Goal: Information Seeking & Learning: Learn about a topic

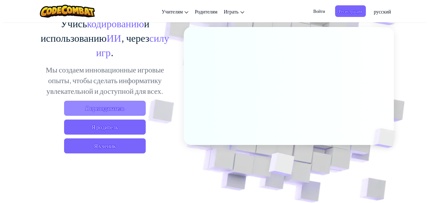
scroll to position [63, 0]
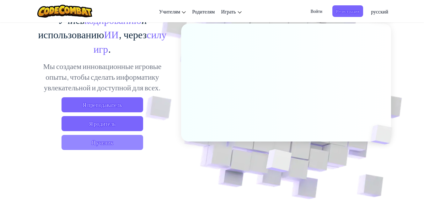
click at [112, 141] on span "Я ученик" at bounding box center [103, 142] width 82 height 15
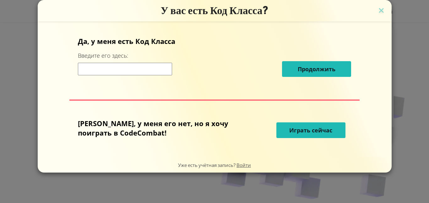
click at [289, 132] on span "Играть сейчас" at bounding box center [310, 131] width 43 height 8
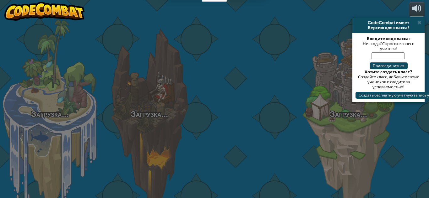
select select "ru"
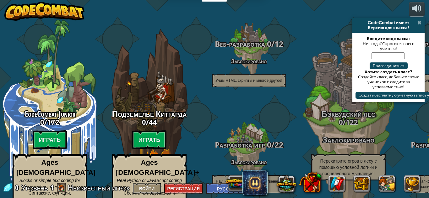
click at [421, 20] on span at bounding box center [419, 22] width 4 height 5
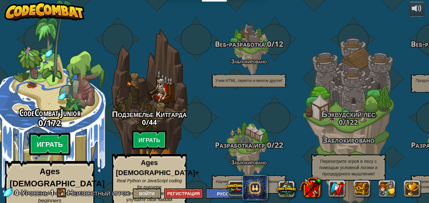
click at [56, 133] on btn "Играть" at bounding box center [49, 144] width 41 height 23
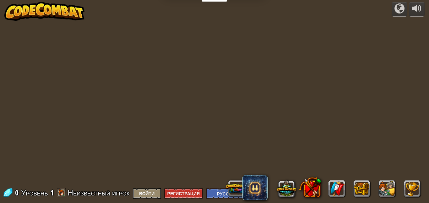
select select "ru"
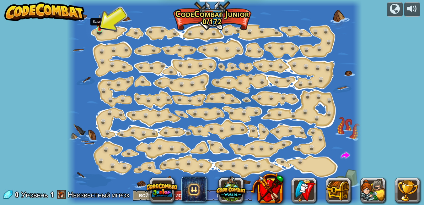
click at [101, 28] on img at bounding box center [99, 22] width 7 height 16
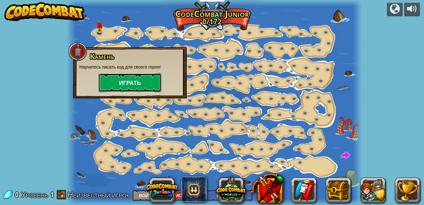
click at [125, 80] on button "Играть" at bounding box center [130, 82] width 63 height 19
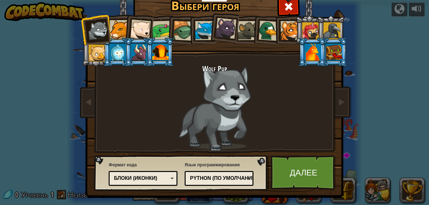
click at [328, 47] on div at bounding box center [334, 52] width 16 height 17
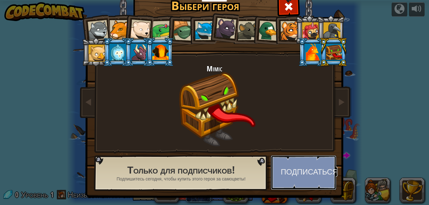
click at [304, 172] on button "Подписаться" at bounding box center [304, 172] width 66 height 35
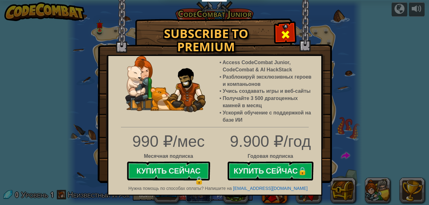
click at [278, 36] on div at bounding box center [285, 34] width 20 height 20
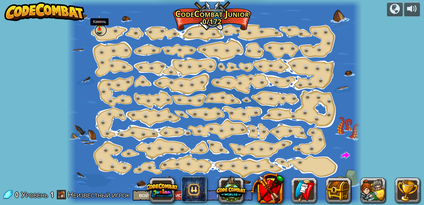
click at [101, 31] on link at bounding box center [101, 30] width 13 height 13
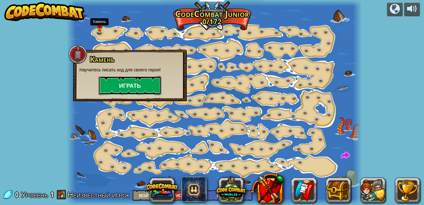
click at [133, 84] on button "Играть" at bounding box center [130, 85] width 63 height 19
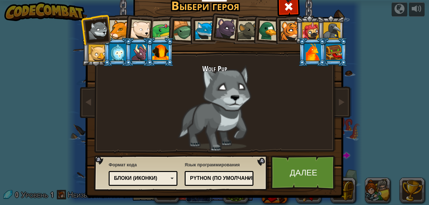
click at [230, 32] on div at bounding box center [225, 28] width 21 height 21
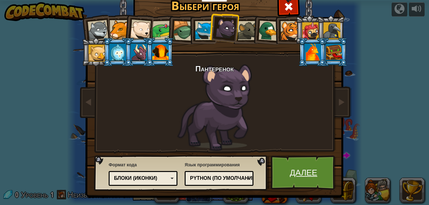
click at [299, 161] on link "Далее" at bounding box center [304, 172] width 66 height 35
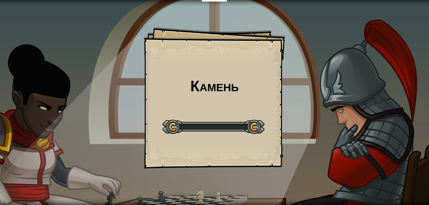
click at [299, 161] on div "Камень Goals Start Level Ошибка загрузки с сервера Чтобы пройти этот уровень, н…" at bounding box center [214, 102] width 429 height 205
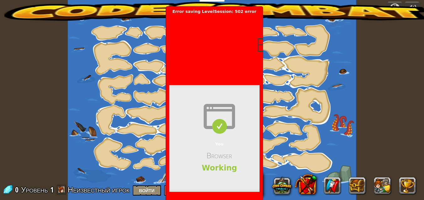
select select "ru"
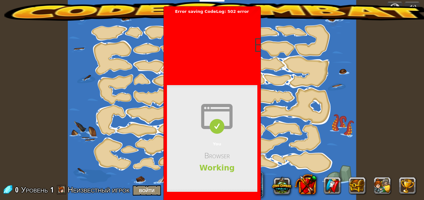
drag, startPoint x: 282, startPoint y: 39, endPoint x: 233, endPoint y: 9, distance: 56.9
click at [265, 32] on div at bounding box center [212, 100] width 288 height 200
